Goal: Transaction & Acquisition: Purchase product/service

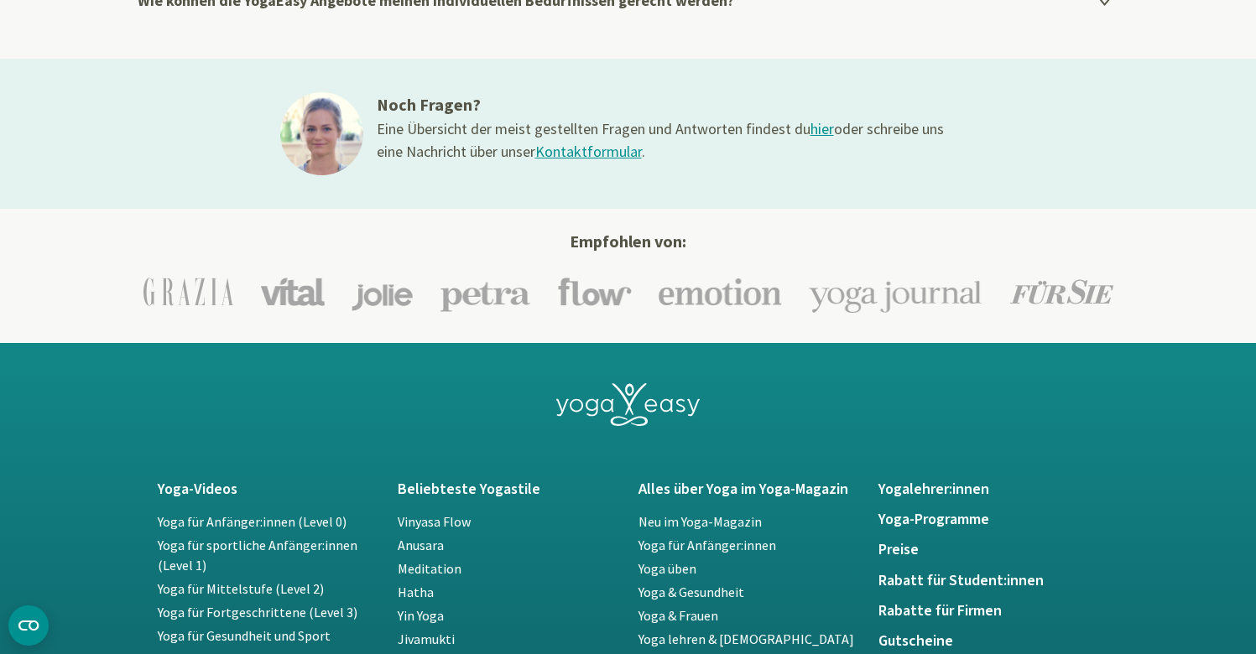
scroll to position [3359, 5]
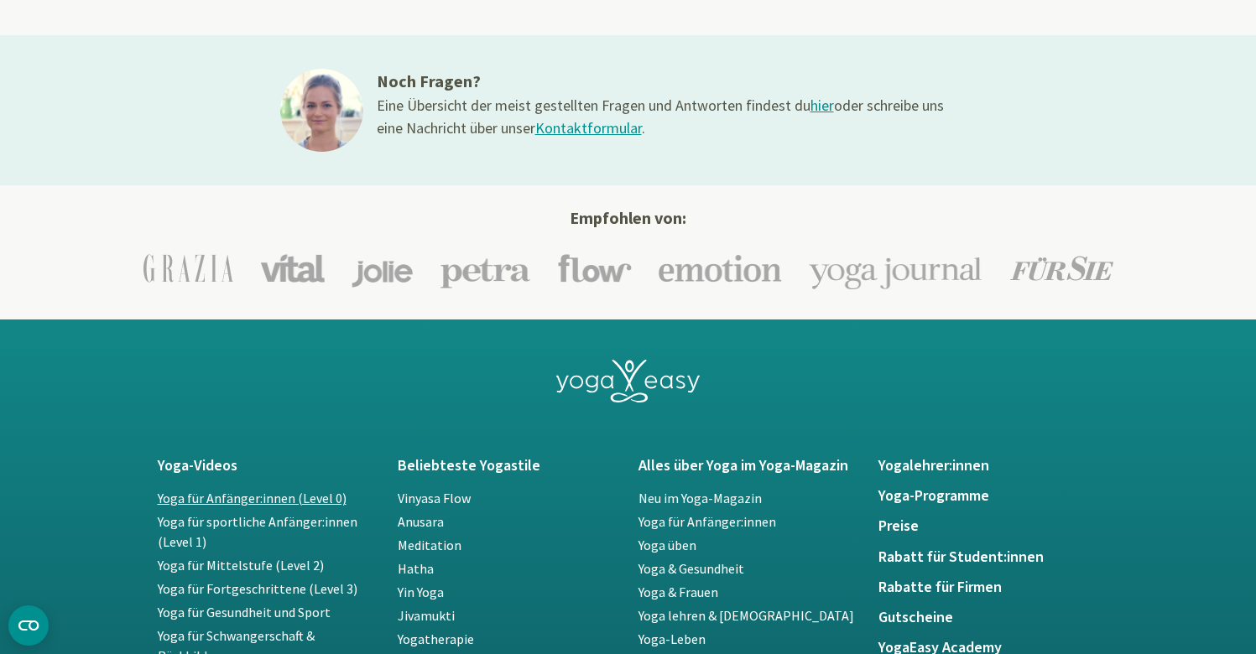
click at [206, 491] on link "Yoga für Anfänger:innen (Level 0)" at bounding box center [252, 498] width 189 height 17
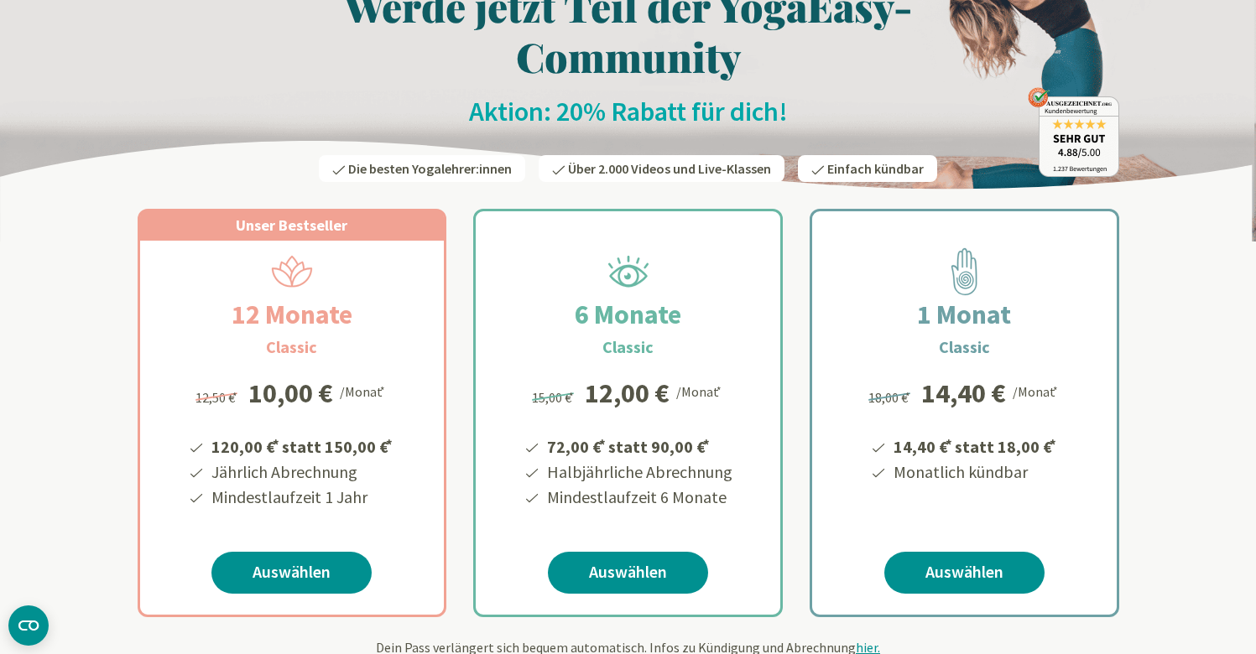
scroll to position [112, 0]
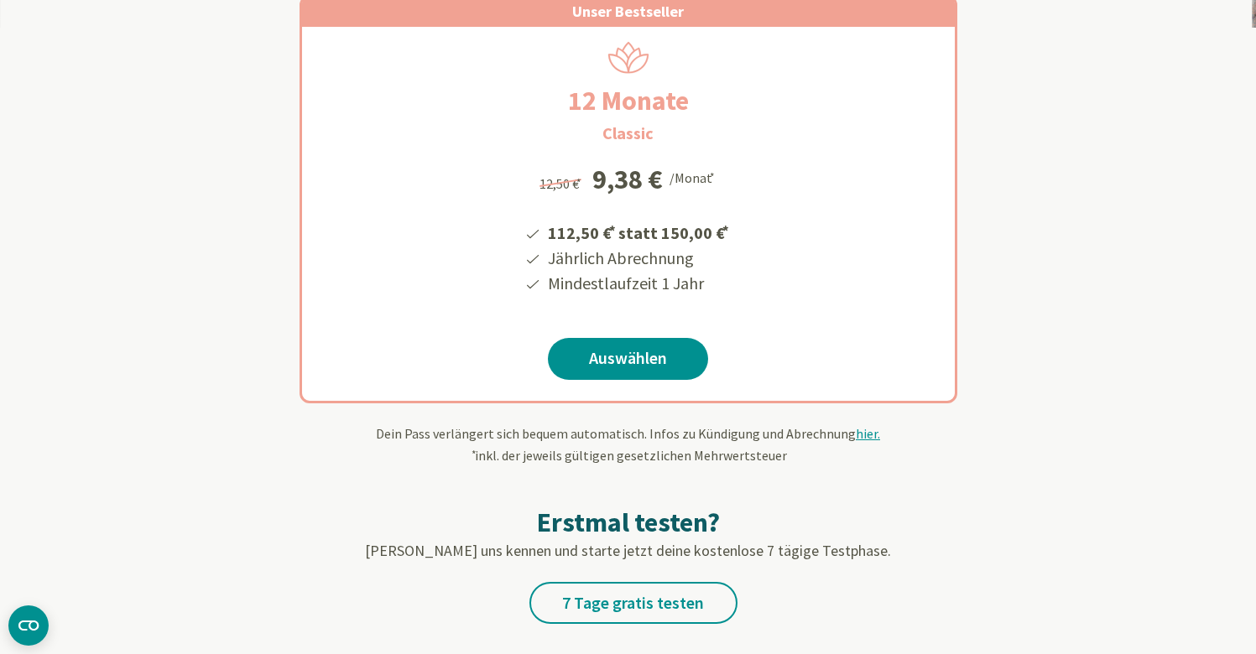
scroll to position [261, 1]
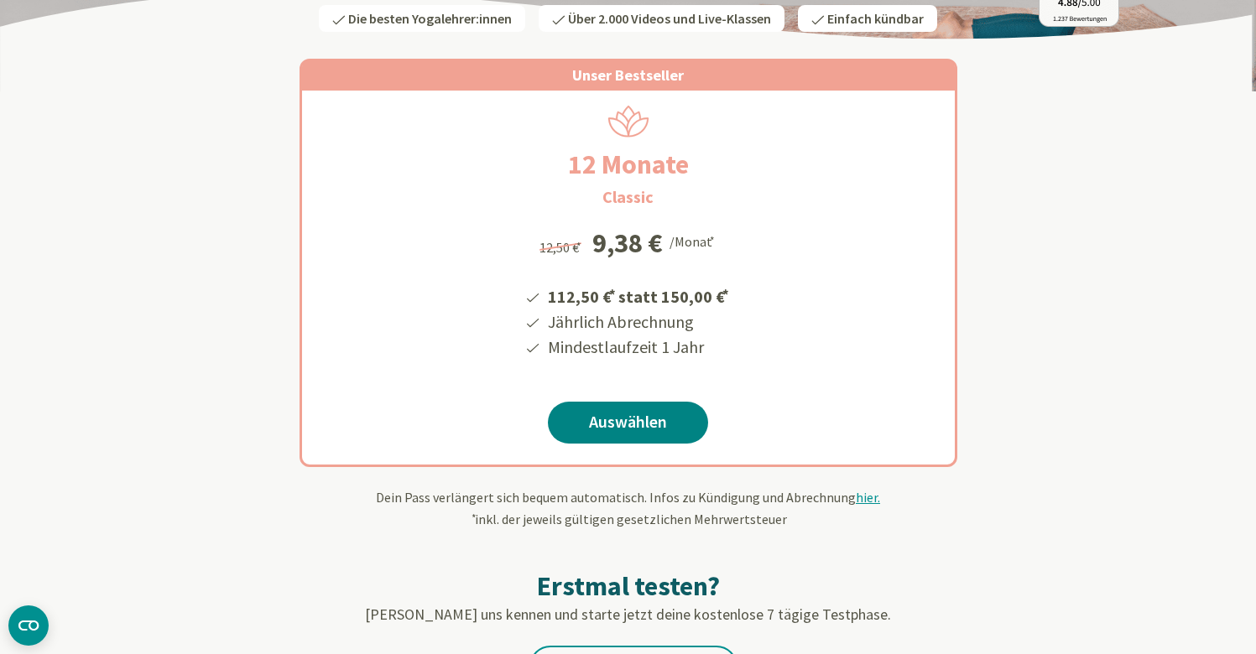
click at [654, 415] on link "Auswählen" at bounding box center [628, 423] width 160 height 42
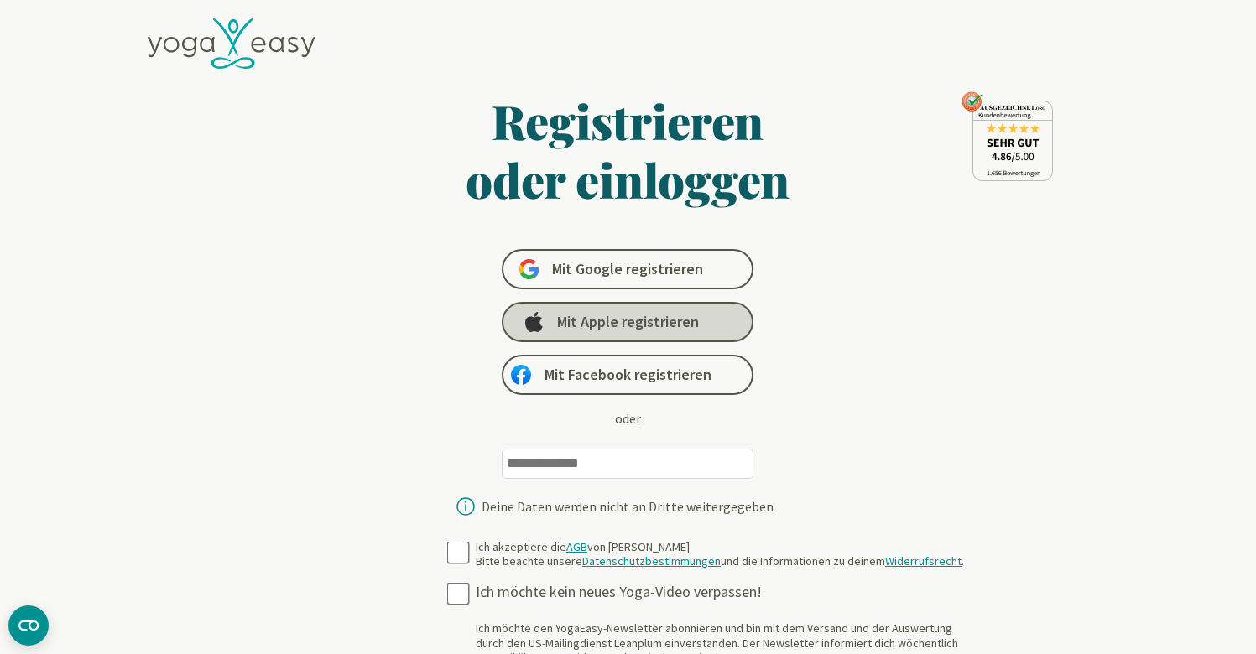
click at [652, 326] on span "Mit Apple registrieren" at bounding box center [628, 322] width 142 height 20
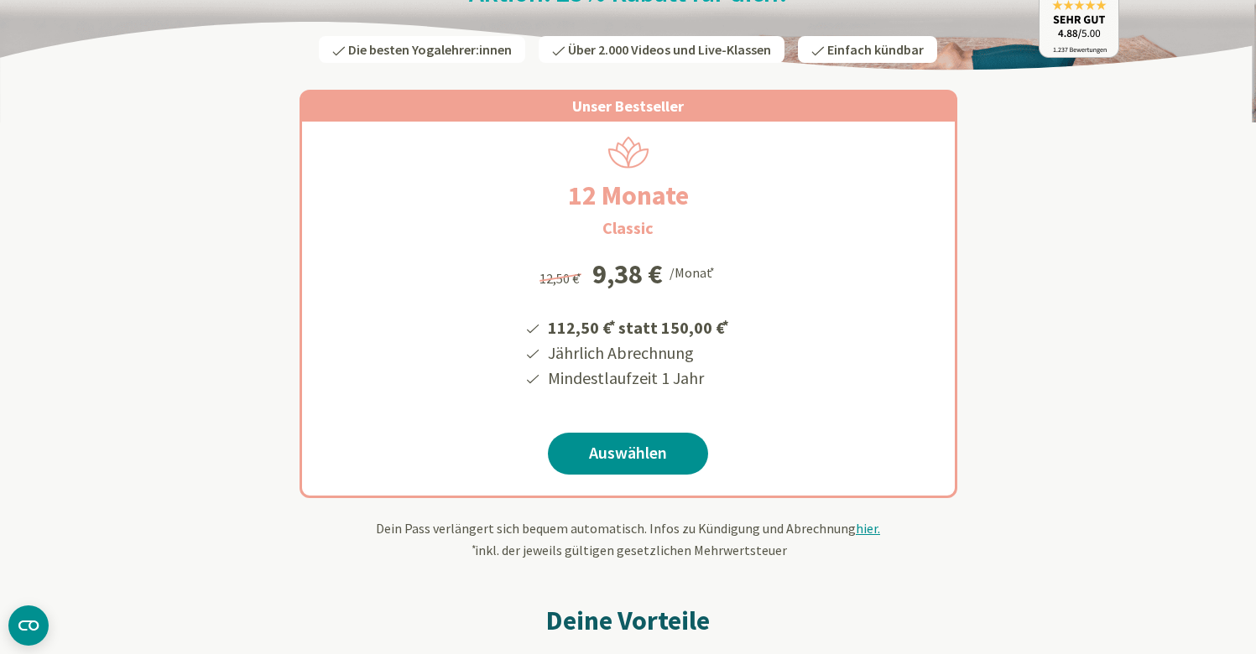
scroll to position [381, 0]
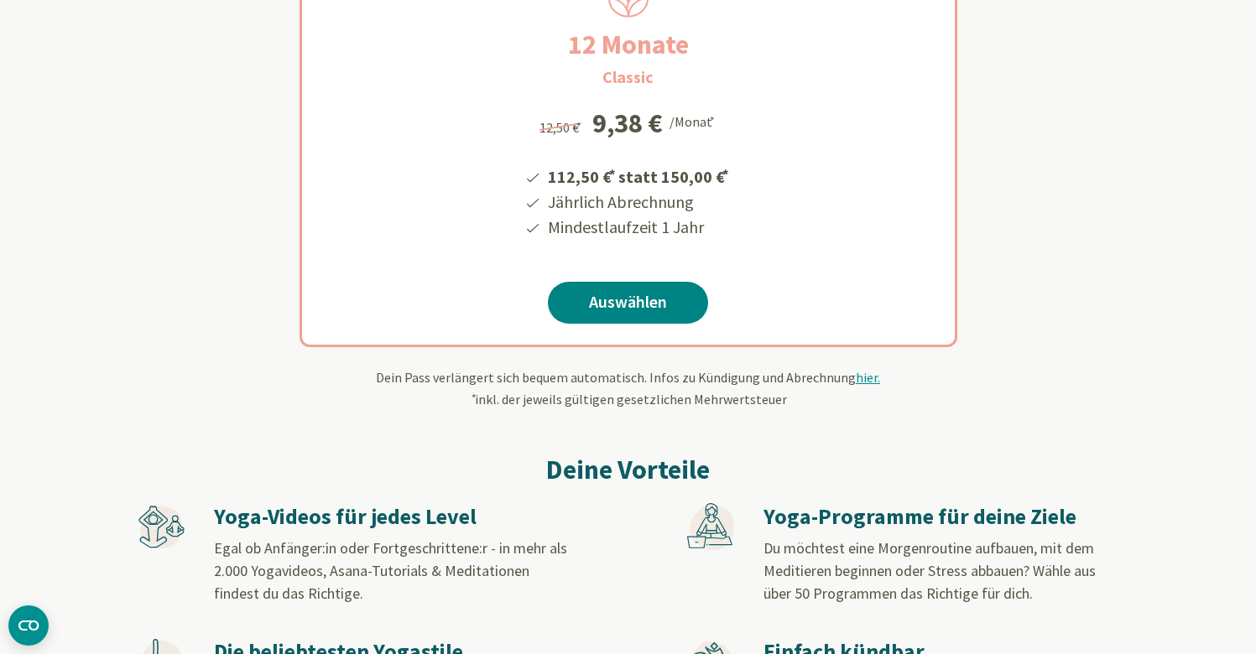
click at [664, 306] on link "Auswählen" at bounding box center [628, 303] width 160 height 42
